Goal: Information Seeking & Learning: Learn about a topic

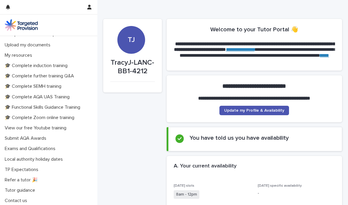
scroll to position [130, 0]
click at [21, 56] on p "My resources" at bounding box center [19, 56] width 35 height 6
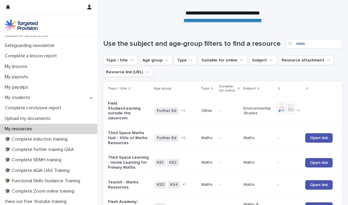
scroll to position [33, 0]
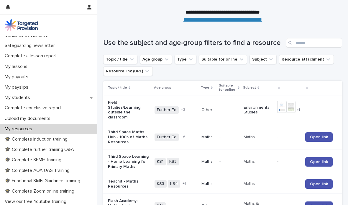
click at [239, 62] on icon "Suitable for online" at bounding box center [242, 59] width 6 height 6
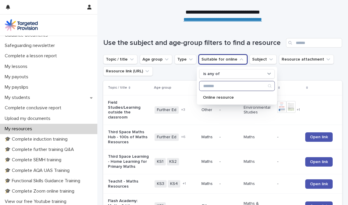
click at [220, 85] on input "Search" at bounding box center [237, 85] width 75 height 9
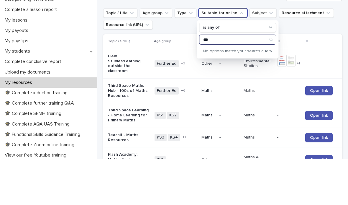
type input "***"
click at [322, 95] on td at bounding box center [322, 109] width 39 height 29
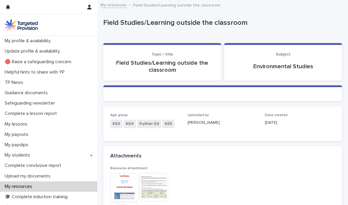
scroll to position [0, 0]
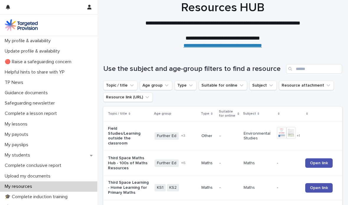
scroll to position [8, 0]
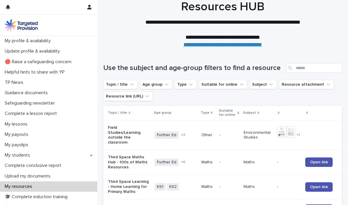
click at [166, 85] on icon "Age group" at bounding box center [167, 84] width 6 height 6
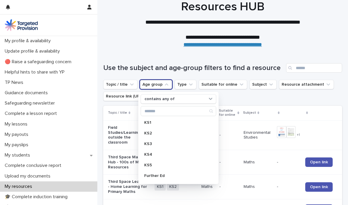
click at [153, 154] on p "KS4" at bounding box center [175, 154] width 63 height 4
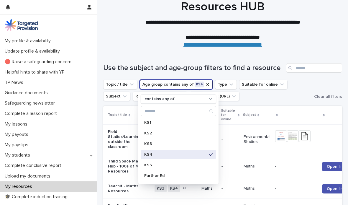
click at [228, 85] on icon "Type" at bounding box center [231, 84] width 6 height 6
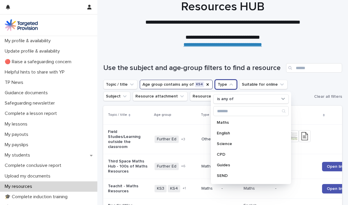
click at [228, 123] on p "Maths" at bounding box center [248, 122] width 63 height 4
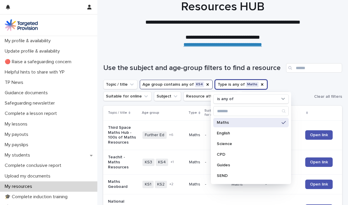
click at [334, 91] on div "Topic / title Age group contains any of KS4 Type is any of Maths is any of Math…" at bounding box center [222, 90] width 239 height 21
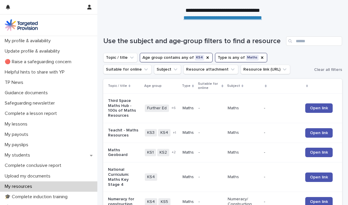
scroll to position [34, 0]
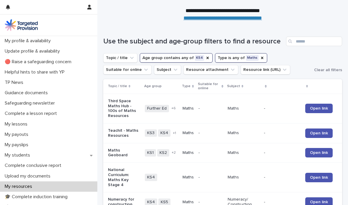
click at [231, 70] on icon "Resource attachment" at bounding box center [233, 70] width 4 height 2
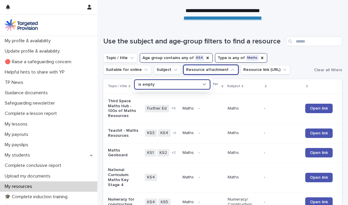
click at [173, 71] on icon "Subject" at bounding box center [176, 70] width 6 height 6
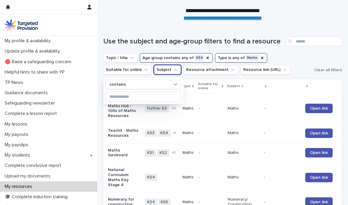
click at [149, 67] on icon "Suitable for online" at bounding box center [146, 70] width 6 height 6
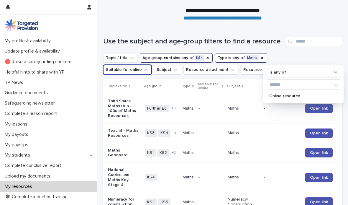
click at [291, 99] on div "Online resource" at bounding box center [304, 95] width 76 height 9
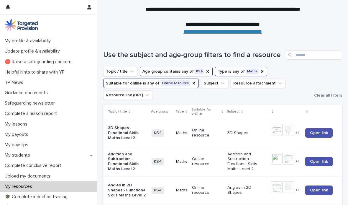
scroll to position [20, 0]
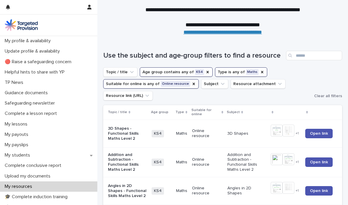
click at [129, 72] on icon "Topic / title" at bounding box center [132, 72] width 6 height 6
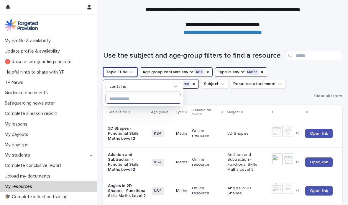
click at [134, 101] on input at bounding box center [143, 98] width 75 height 9
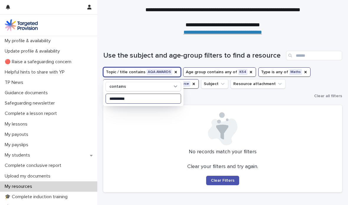
type input "**********"
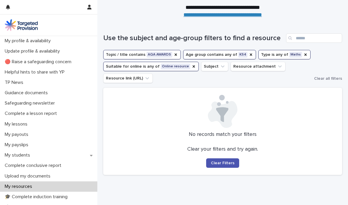
scroll to position [37, 0]
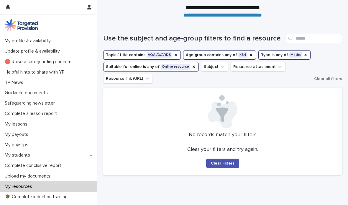
click at [173, 55] on icon "Topic / title" at bounding box center [175, 55] width 5 height 5
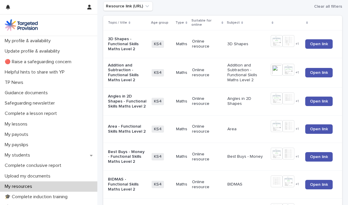
scroll to position [110, 0]
click at [319, 102] on span "Open link" at bounding box center [319, 101] width 18 height 4
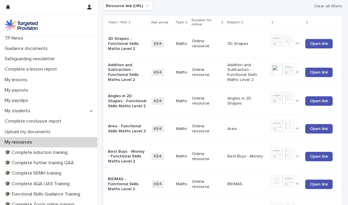
scroll to position [45, 0]
click at [68, 182] on p "🎓 Complete AQA UAS Training" at bounding box center [38, 183] width 72 height 6
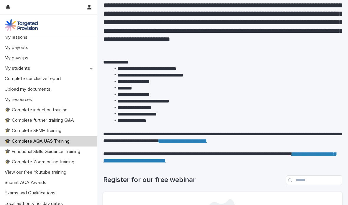
scroll to position [87, 0]
click at [53, 190] on p "Exams and Qualifications" at bounding box center [31, 193] width 58 height 6
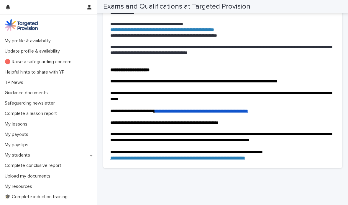
scroll to position [1134, 0]
click at [248, 113] on link "**********" at bounding box center [201, 111] width 93 height 4
